Goal: Register for event/course

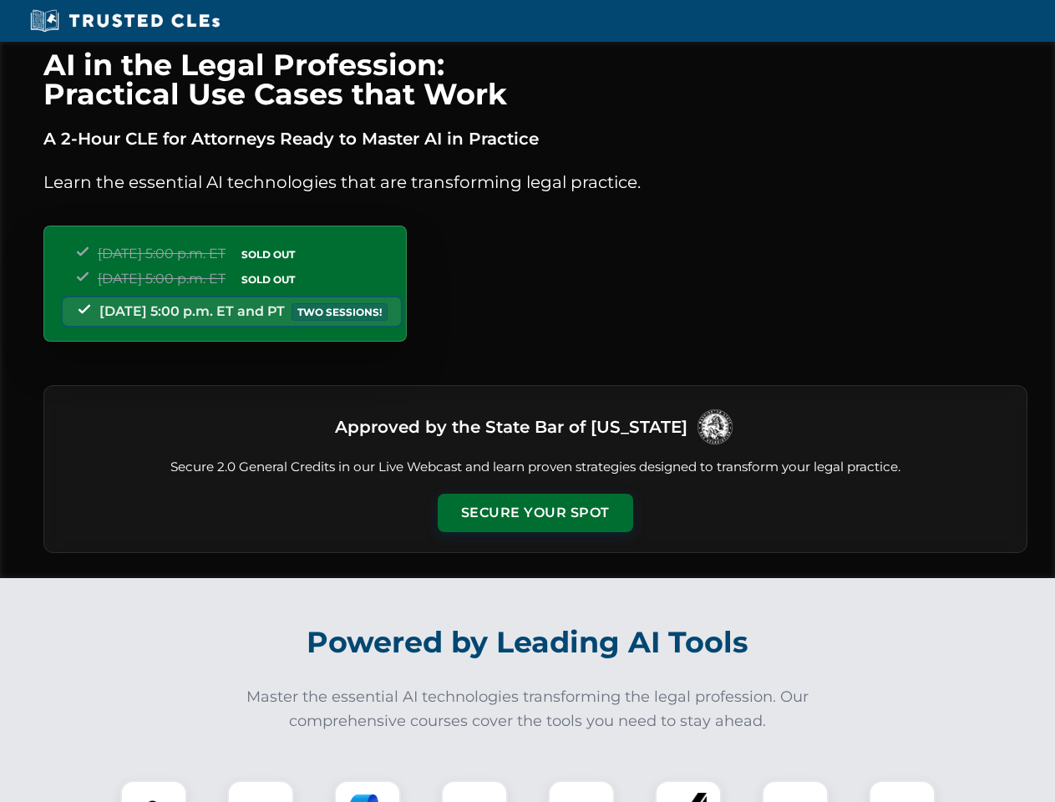
click at [534, 513] on button "Secure Your Spot" at bounding box center [535, 512] width 195 height 38
click at [154, 791] on img at bounding box center [153, 813] width 48 height 48
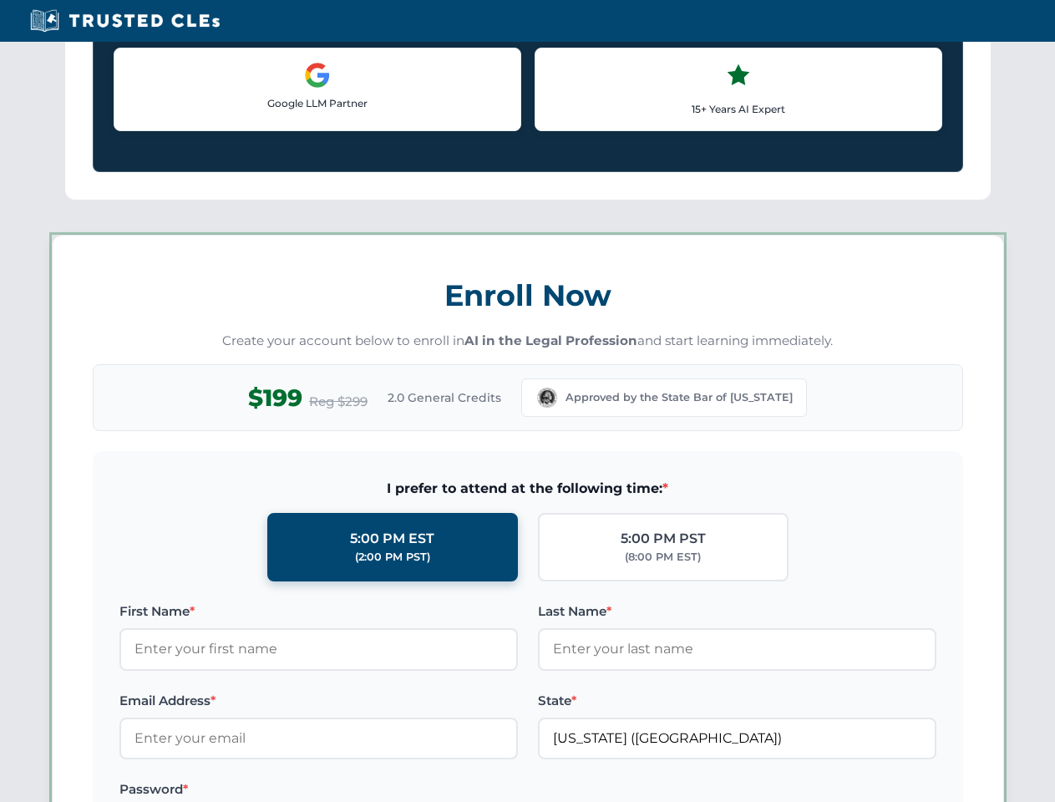
click at [367, 791] on label "Password *" at bounding box center [318, 789] width 398 height 20
